Goal: Task Accomplishment & Management: Manage account settings

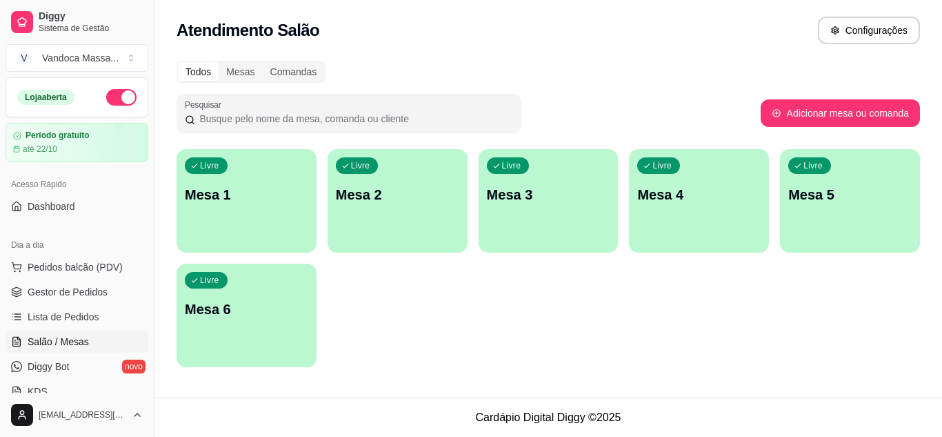
scroll to position [69, 0]
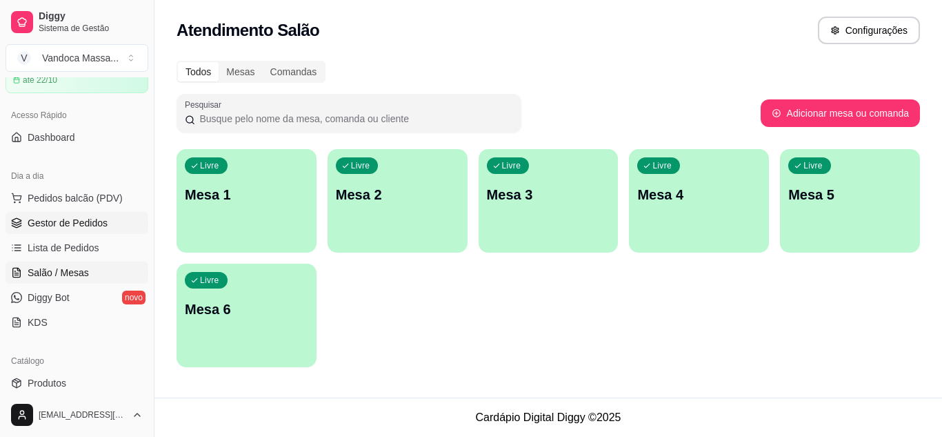
click at [86, 224] on span "Gestor de Pedidos" at bounding box center [68, 223] width 80 height 14
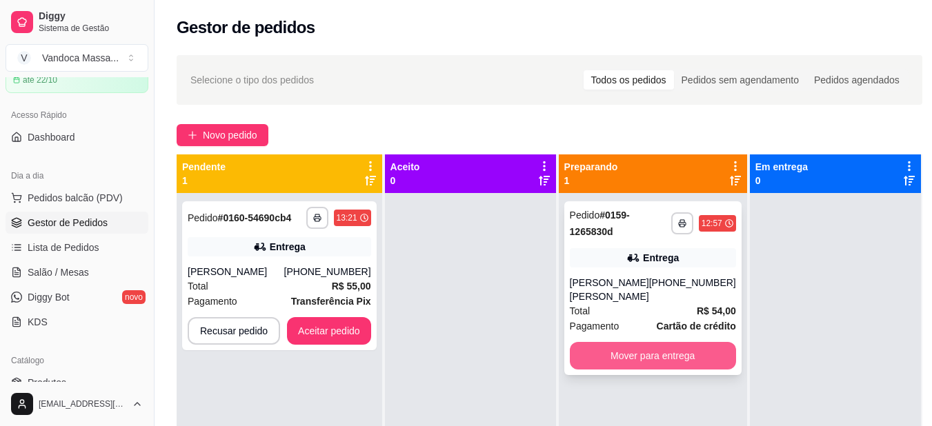
click at [655, 350] on button "Mover para entrega" at bounding box center [653, 356] width 166 height 28
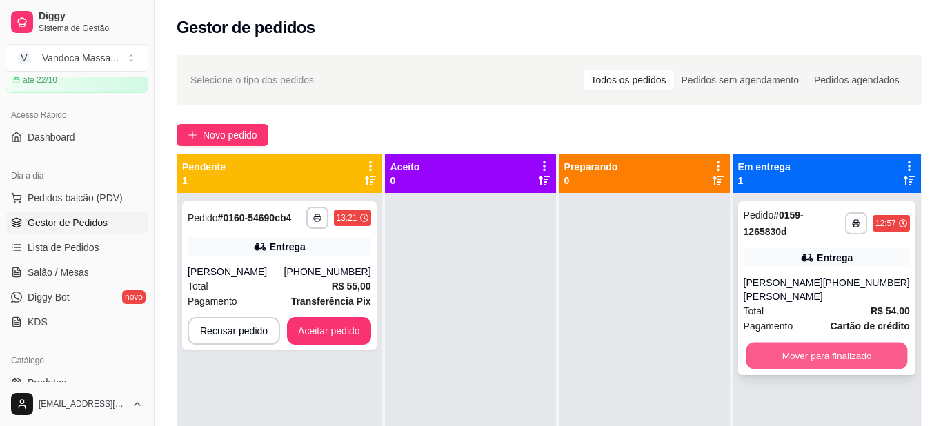
click at [848, 352] on button "Mover para finalizado" at bounding box center [825, 356] width 161 height 27
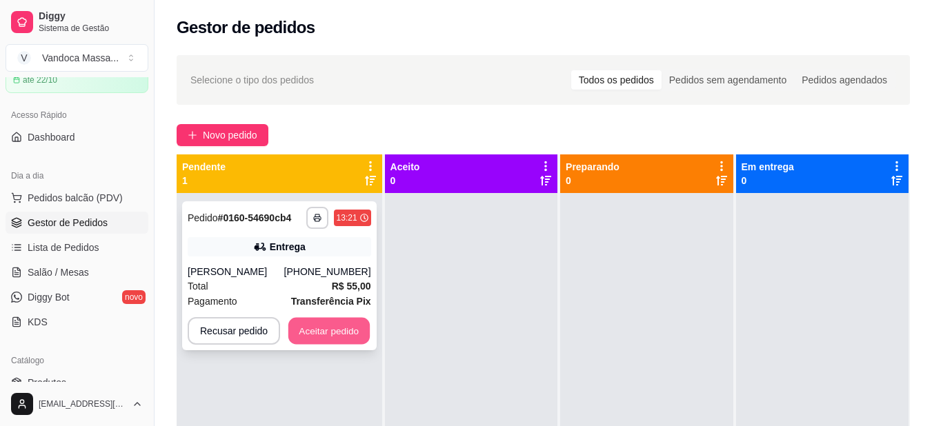
click at [316, 329] on button "Aceitar pedido" at bounding box center [328, 331] width 81 height 27
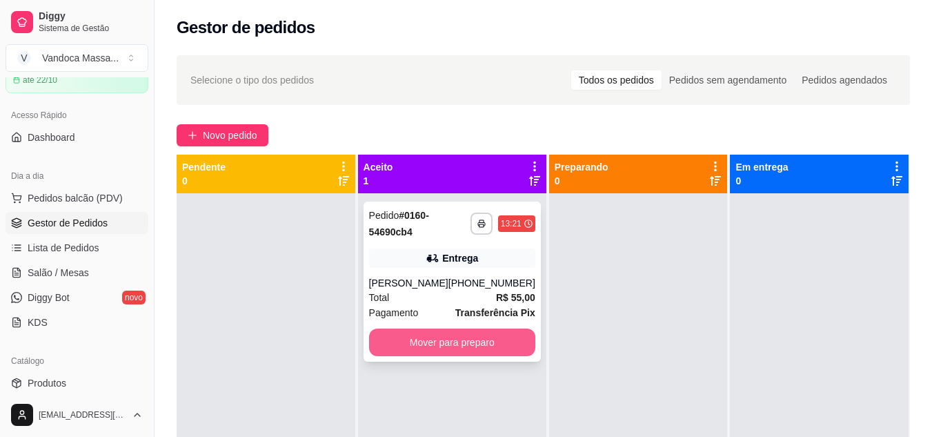
click at [485, 356] on button "Mover para preparo" at bounding box center [452, 342] width 166 height 28
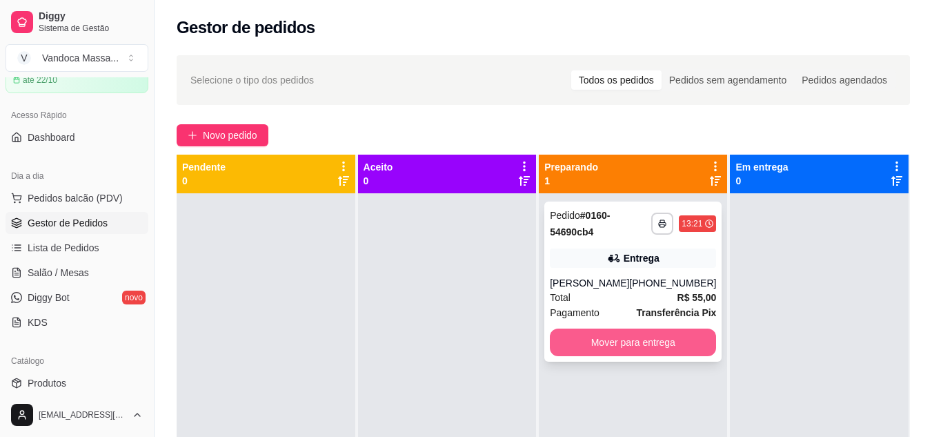
click at [632, 356] on button "Mover para entrega" at bounding box center [633, 342] width 166 height 28
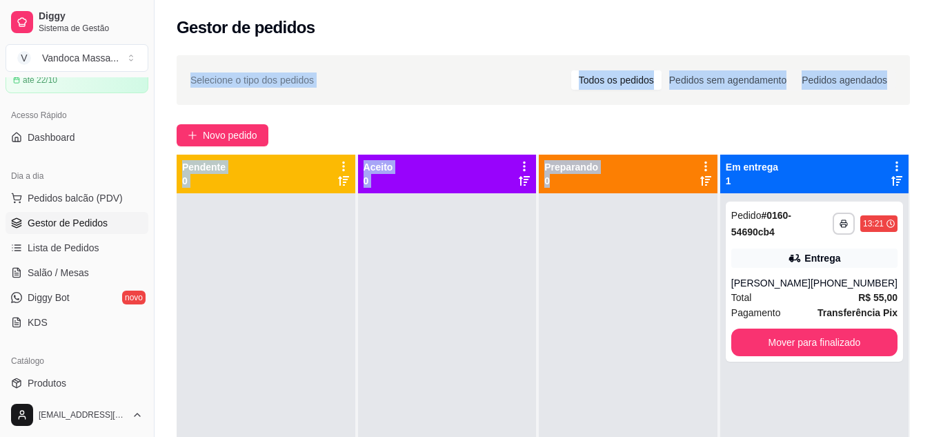
drag, startPoint x: 334, startPoint y: -33, endPoint x: 319, endPoint y: -60, distance: 30.5
click at [319, 0] on html "Diggy Sistema de Gestão V Vandoca Massa ... Loja aberta Período gratuito até 22…" at bounding box center [466, 218] width 932 height 437
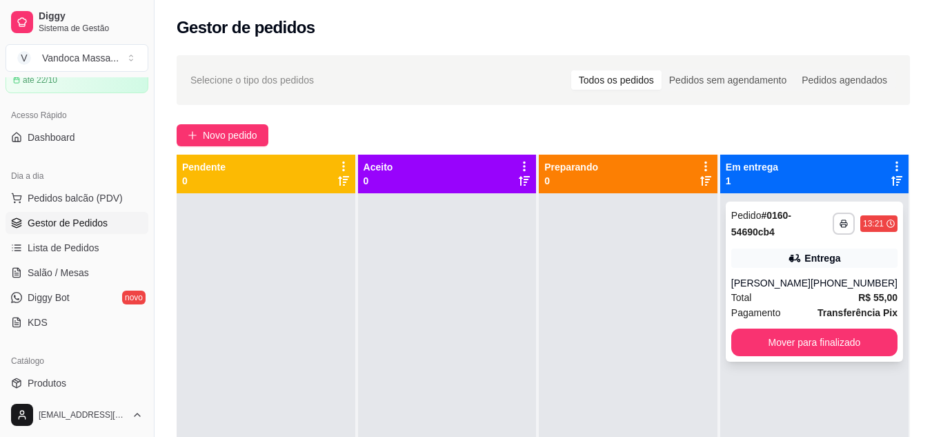
click at [791, 290] on div "[PERSON_NAME]" at bounding box center [770, 283] width 79 height 14
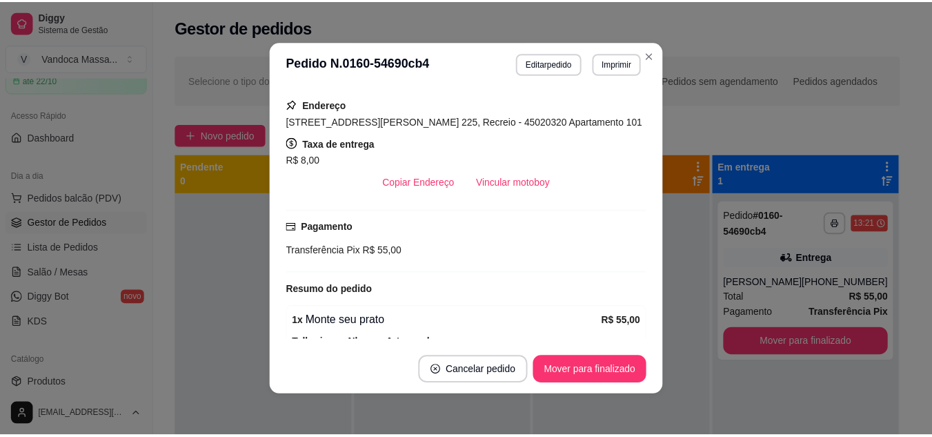
scroll to position [345, 0]
